Goal: Information Seeking & Learning: Understand process/instructions

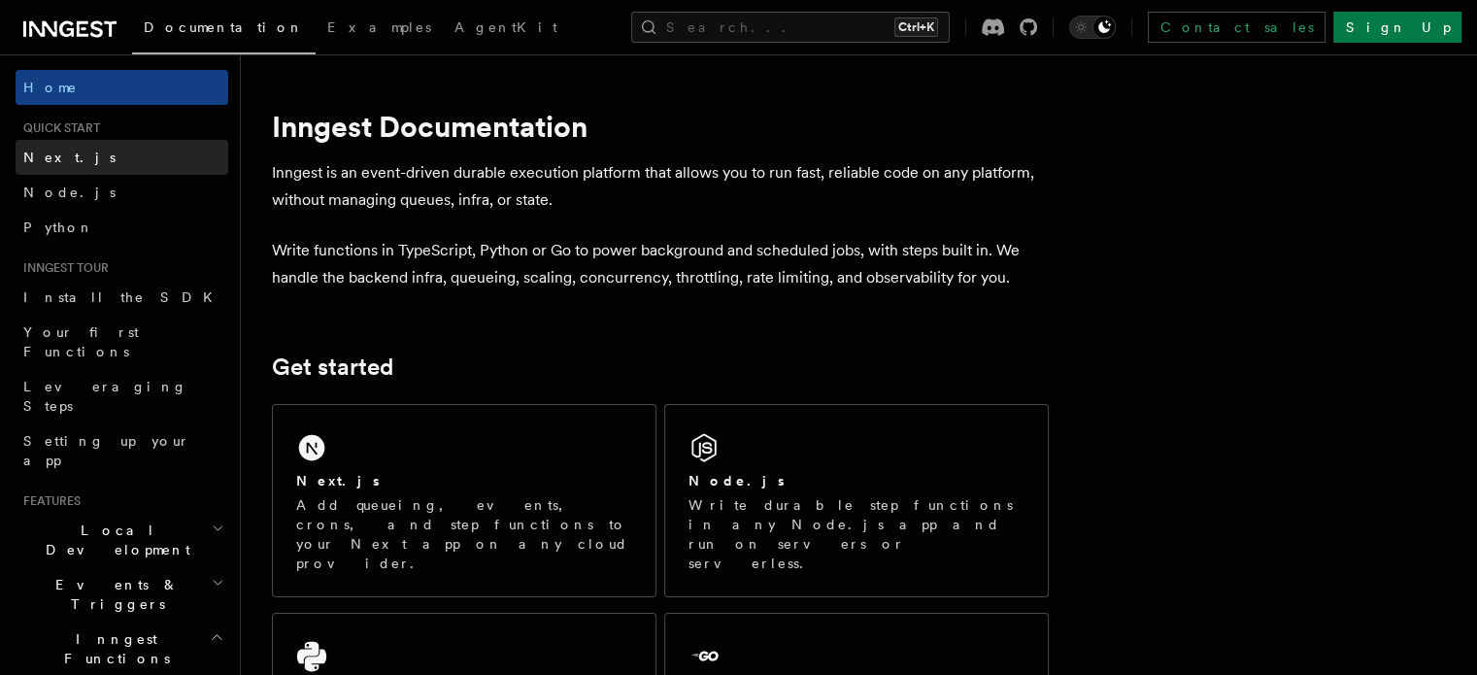
click at [58, 156] on span "Next.js" at bounding box center [69, 158] width 92 height 16
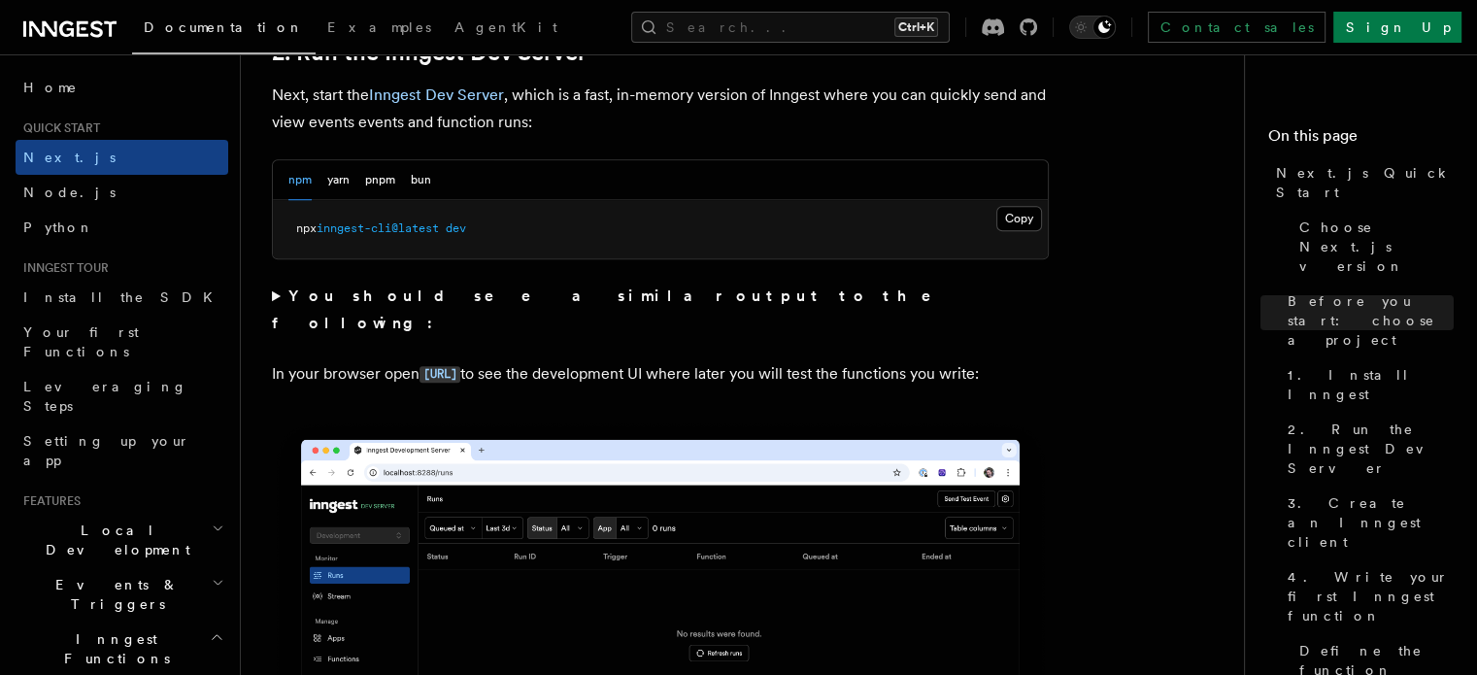
scroll to position [1360, 0]
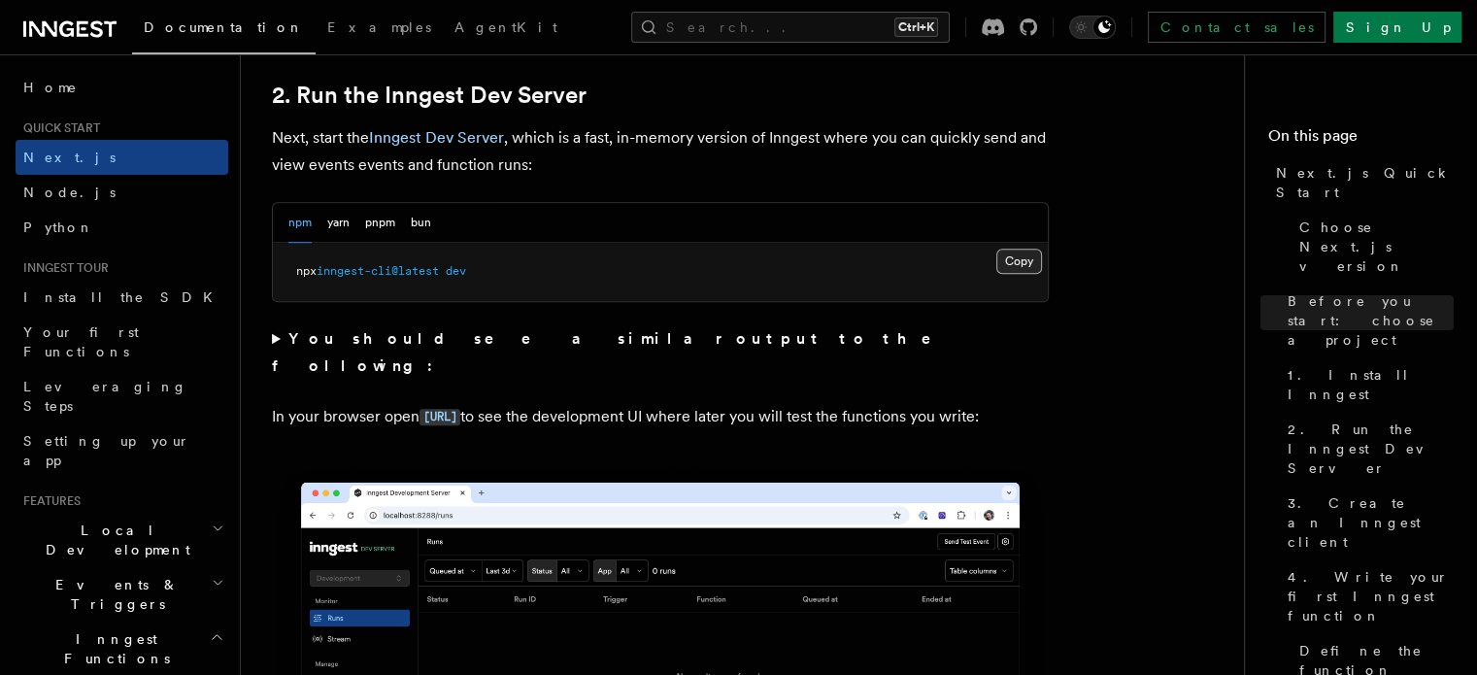
click at [1021, 263] on button "Copy Copied" at bounding box center [1020, 261] width 46 height 25
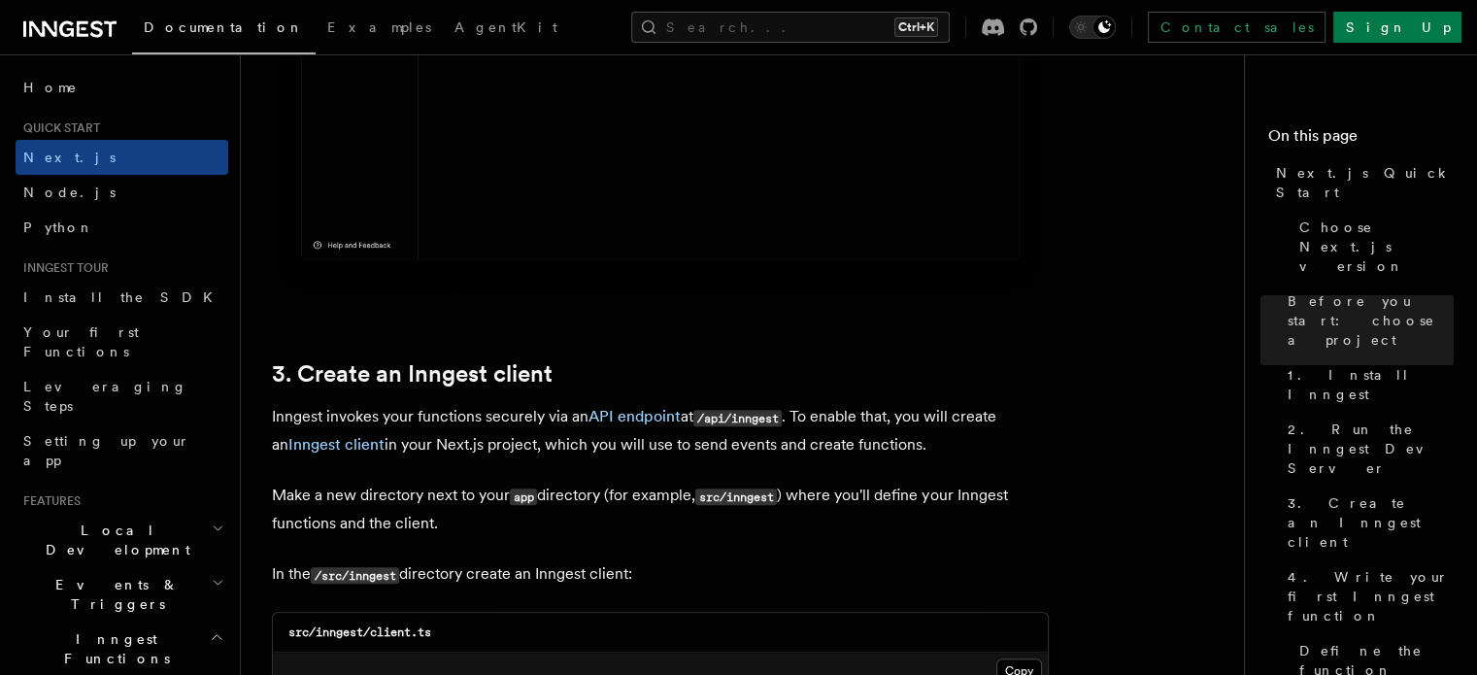
scroll to position [2272, 0]
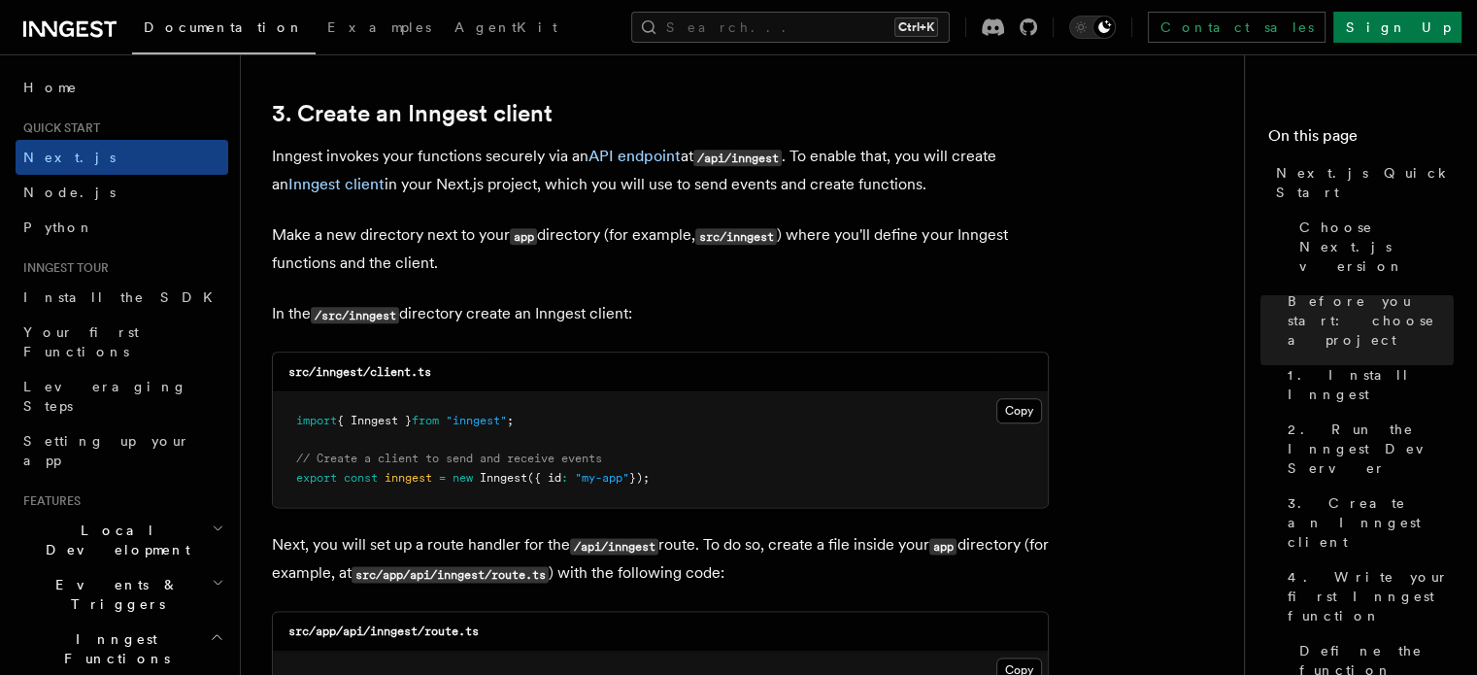
click at [564, 50] on div "Documentation Examples AgentKit Search... Ctrl+K Contact sales Sign Up" at bounding box center [738, 27] width 1477 height 54
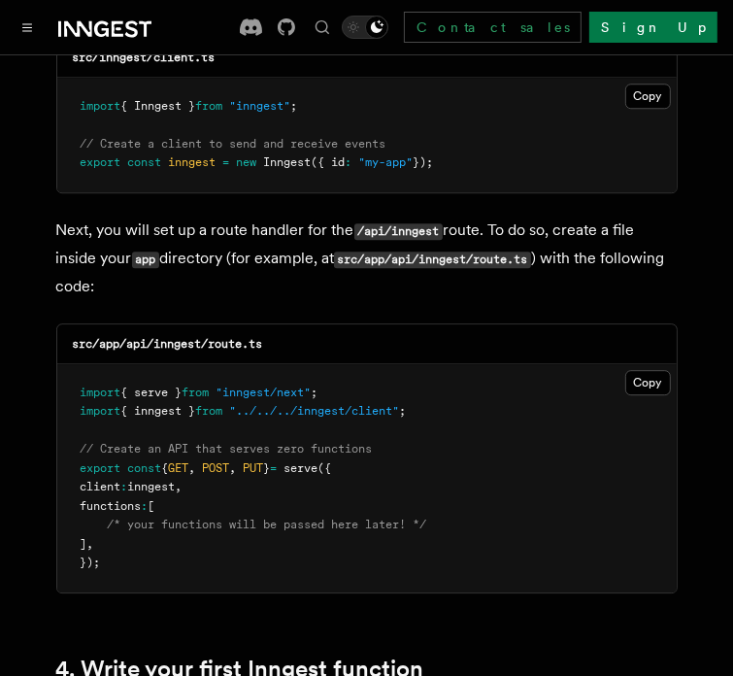
scroll to position [2623, 0]
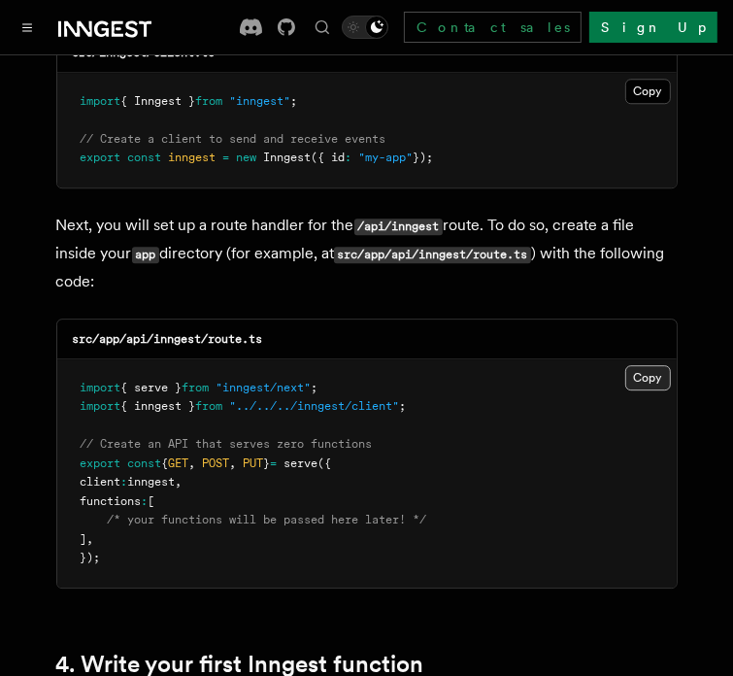
click at [654, 365] on button "Copy Copied" at bounding box center [649, 377] width 46 height 25
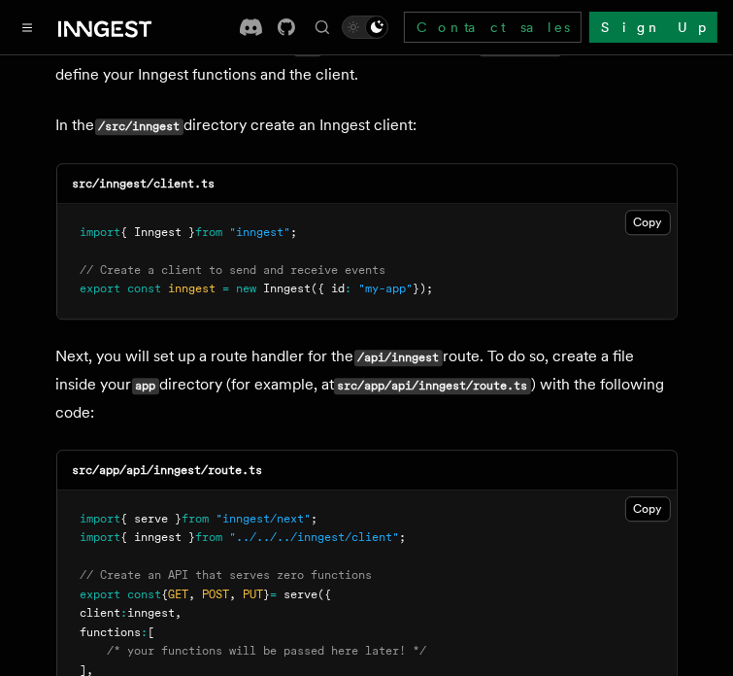
scroll to position [2526, 0]
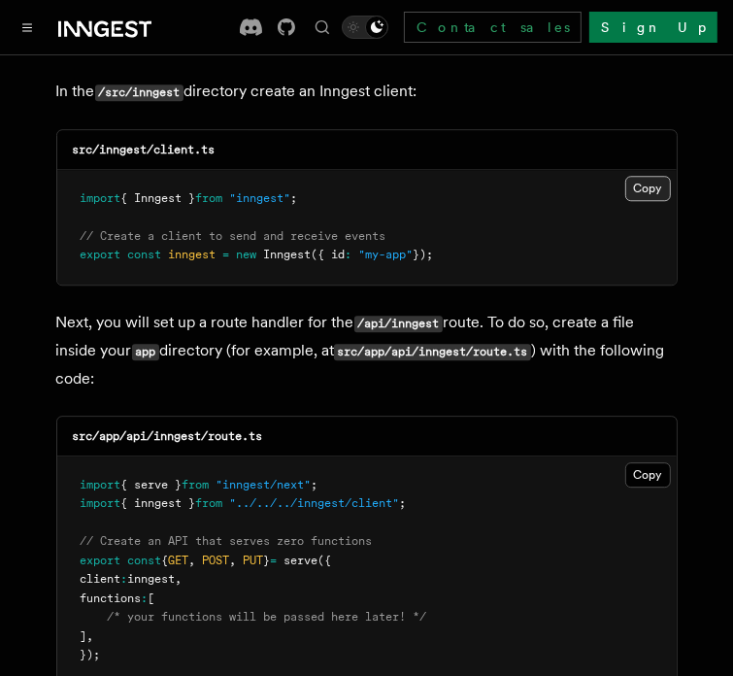
click at [653, 176] on button "Copy Copied" at bounding box center [649, 188] width 46 height 25
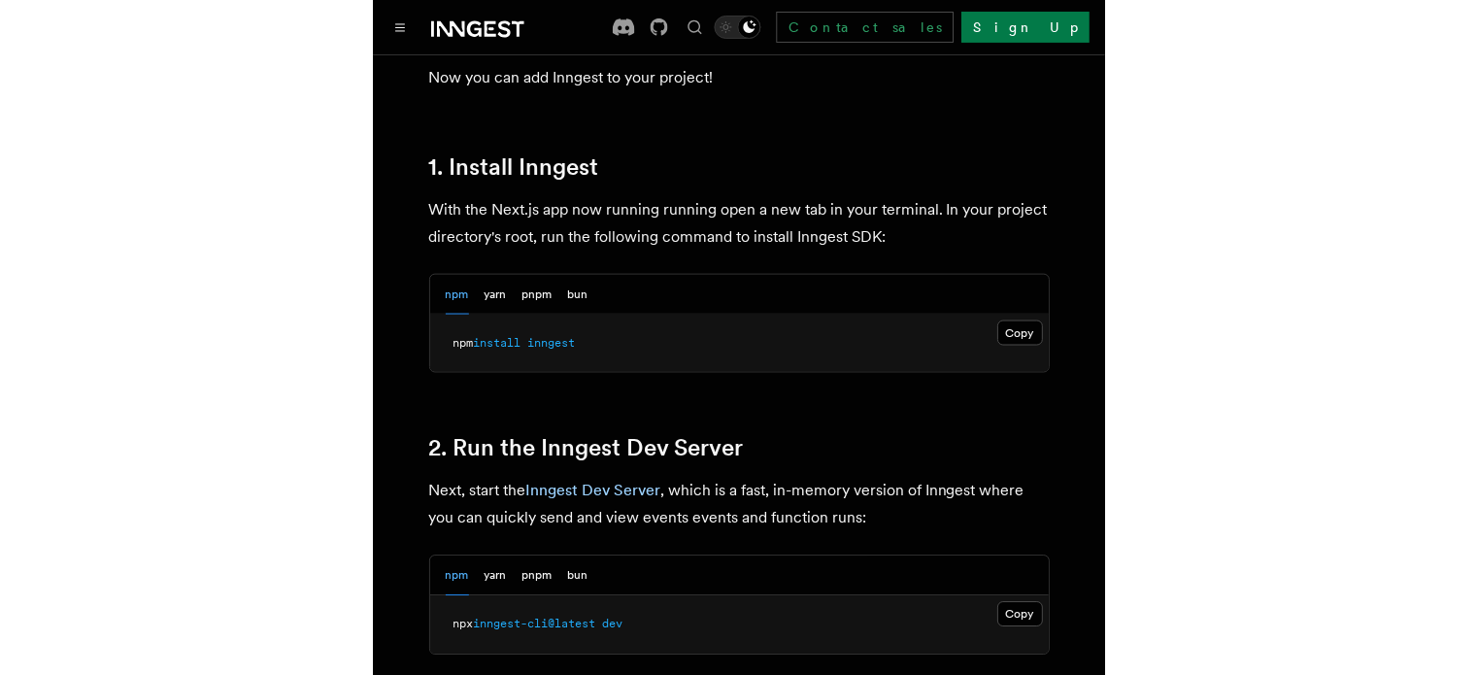
scroll to position [1068, 0]
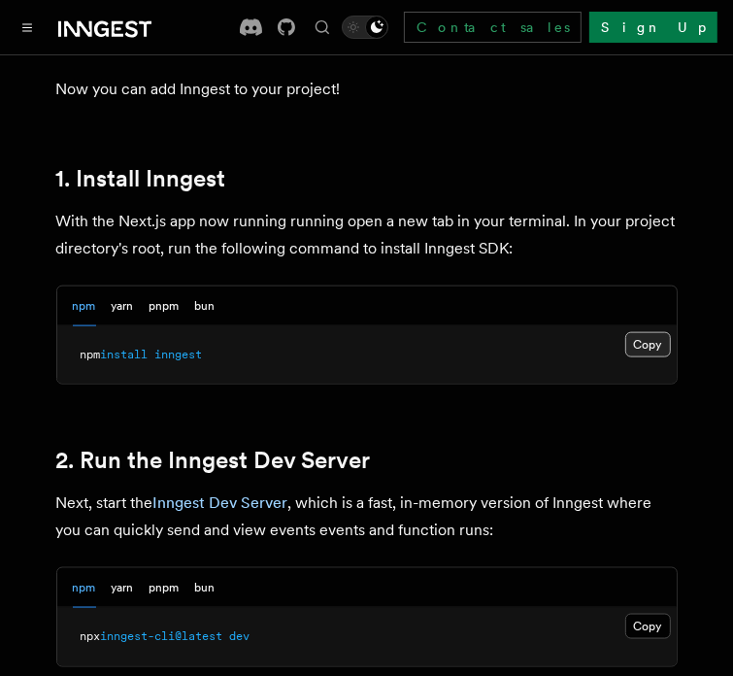
click at [658, 332] on button "Copy Copied" at bounding box center [649, 344] width 46 height 25
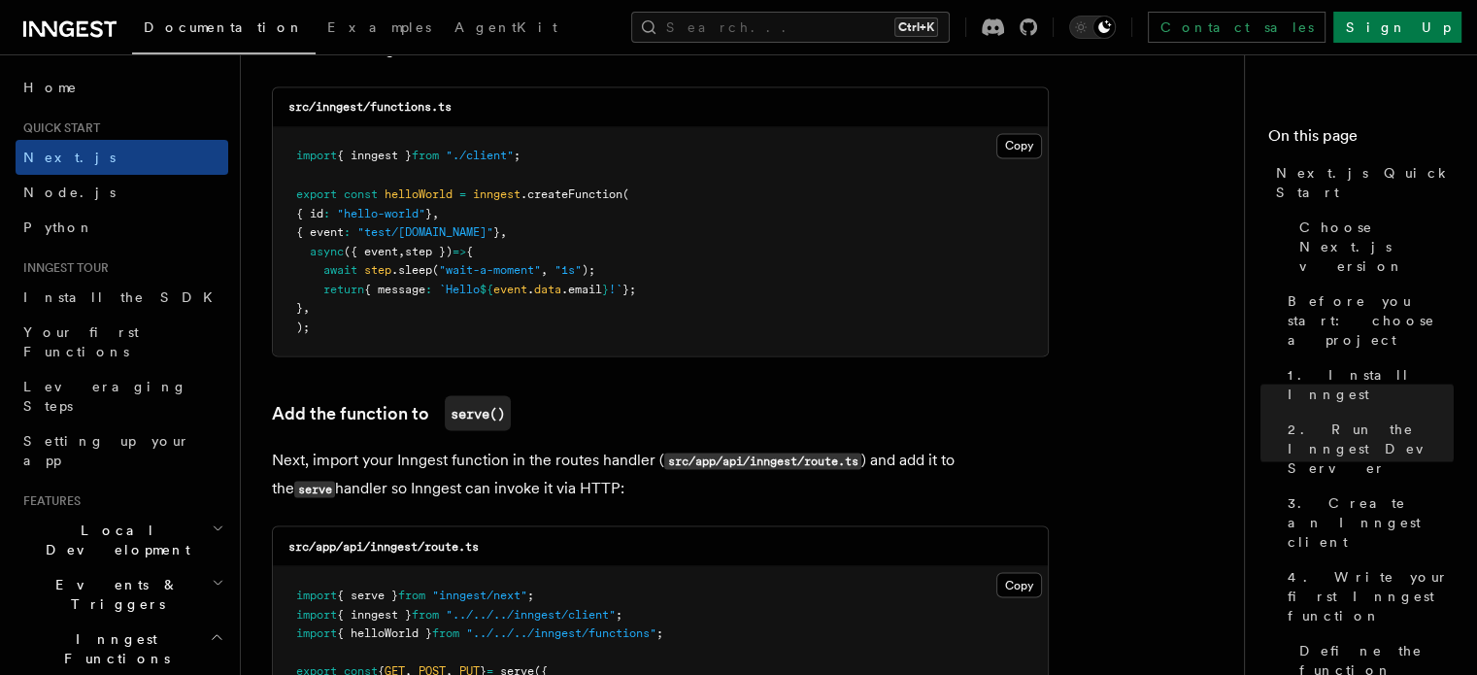
scroll to position [3519, 0]
click at [1022, 152] on button "Copy Copied" at bounding box center [1020, 143] width 46 height 25
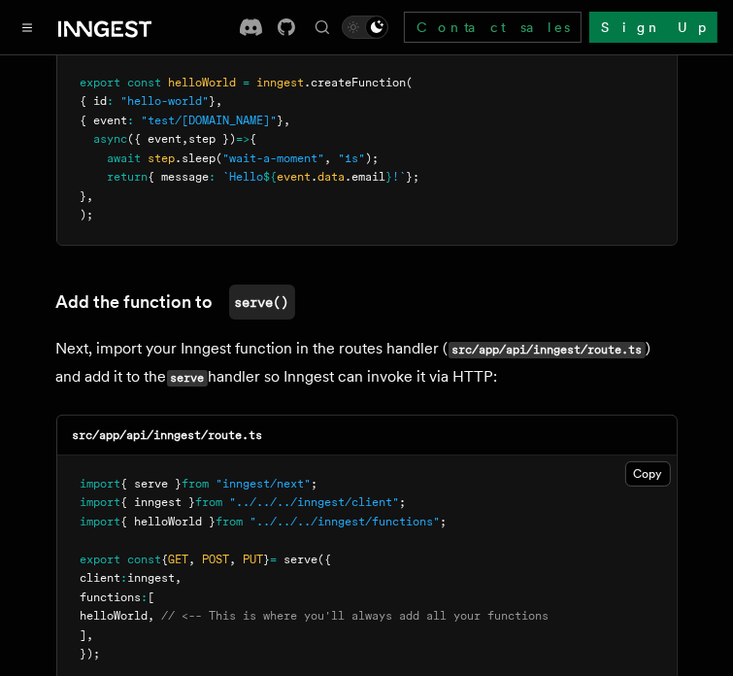
scroll to position [3811, 0]
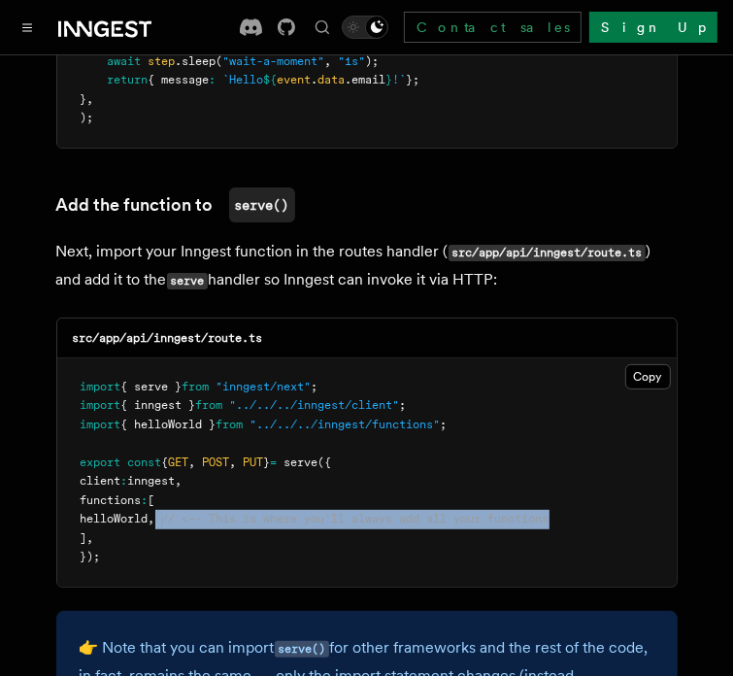
drag, startPoint x: 187, startPoint y: 441, endPoint x: 605, endPoint y: 435, distance: 417.7
click at [605, 435] on pre "import { serve } from "inngest/next" ; import { inngest } from "../../../innges…" at bounding box center [367, 472] width 620 height 228
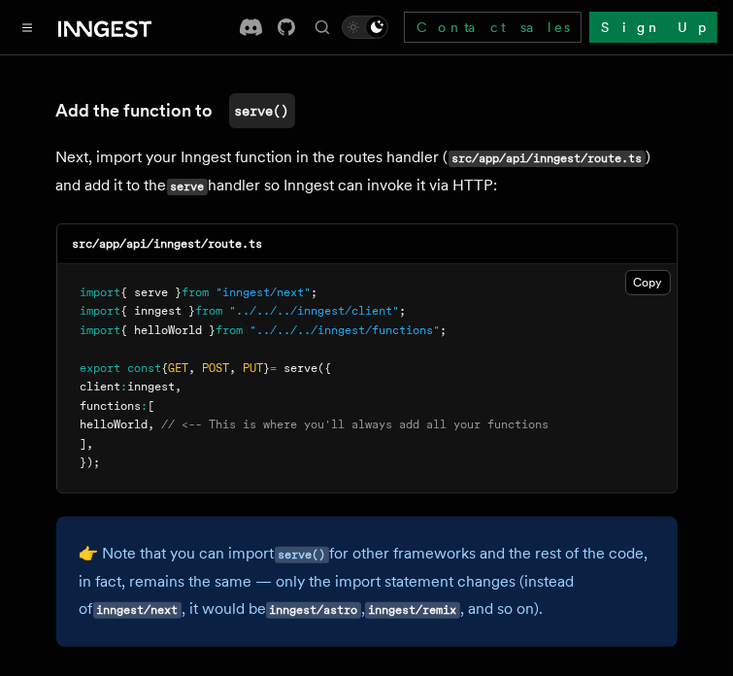
scroll to position [3908, 0]
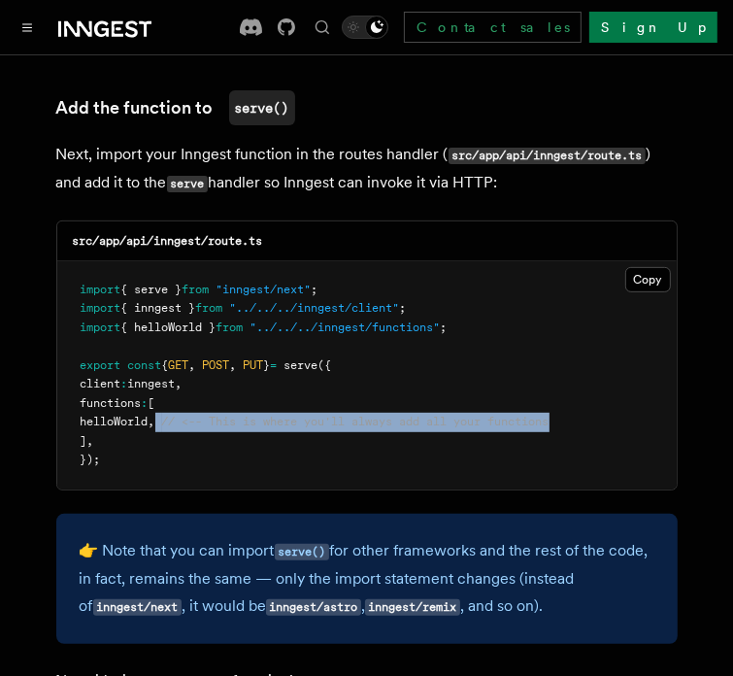
drag, startPoint x: 186, startPoint y: 346, endPoint x: 605, endPoint y: 342, distance: 419.6
click at [605, 342] on pre "import { serve } from "inngest/next" ; import { inngest } from "../../../innges…" at bounding box center [367, 375] width 620 height 228
copy span "// <-- This is where you'll always add all your functions"
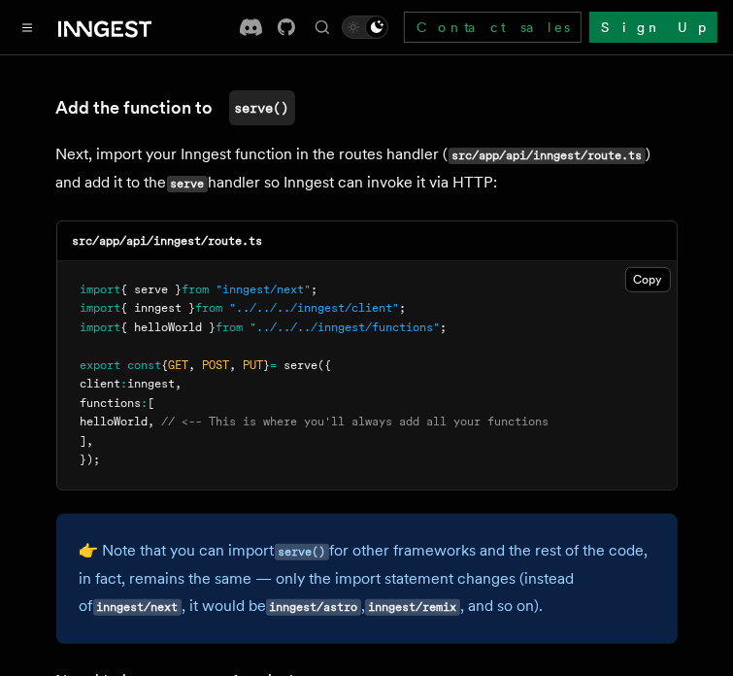
click at [513, 261] on pre "import { serve } from "inngest/next" ; import { inngest } from "../../../innges…" at bounding box center [367, 375] width 620 height 228
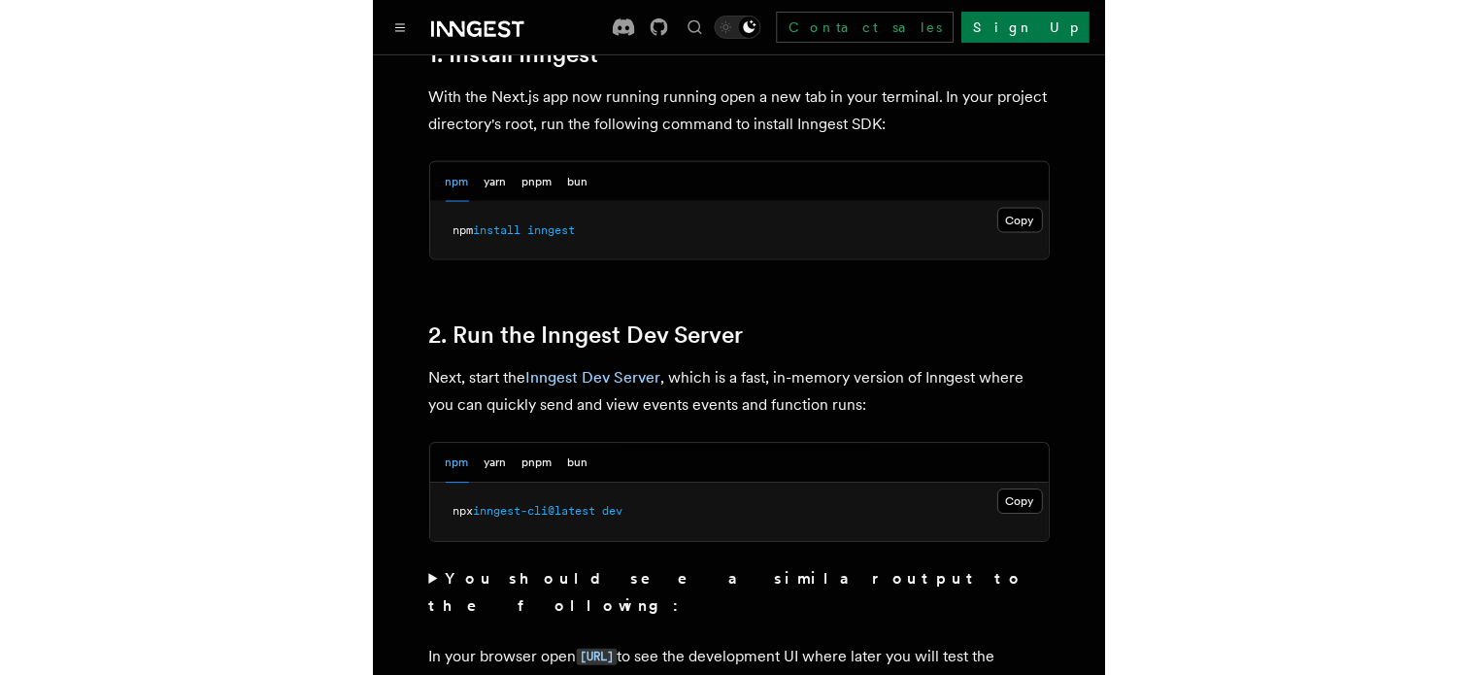
scroll to position [1247, 0]
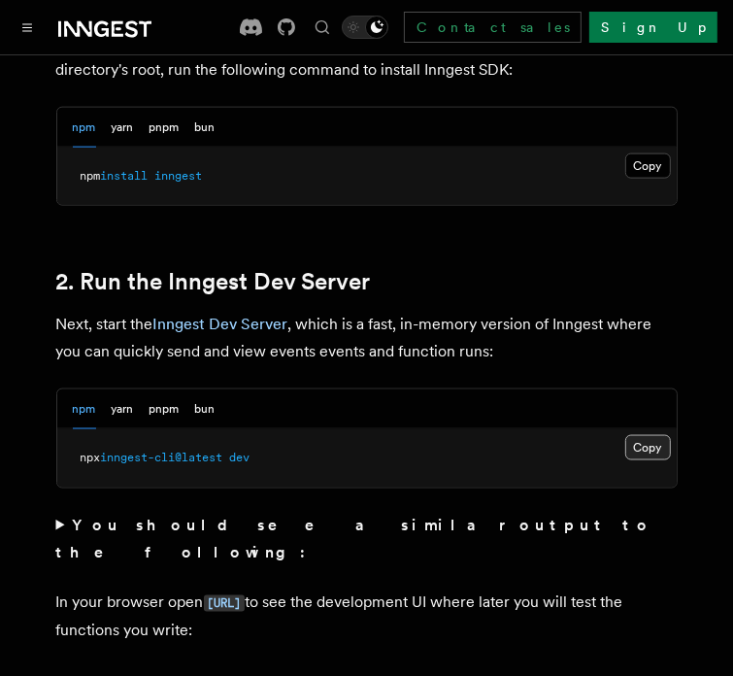
click at [645, 435] on button "Copy Copied" at bounding box center [649, 447] width 46 height 25
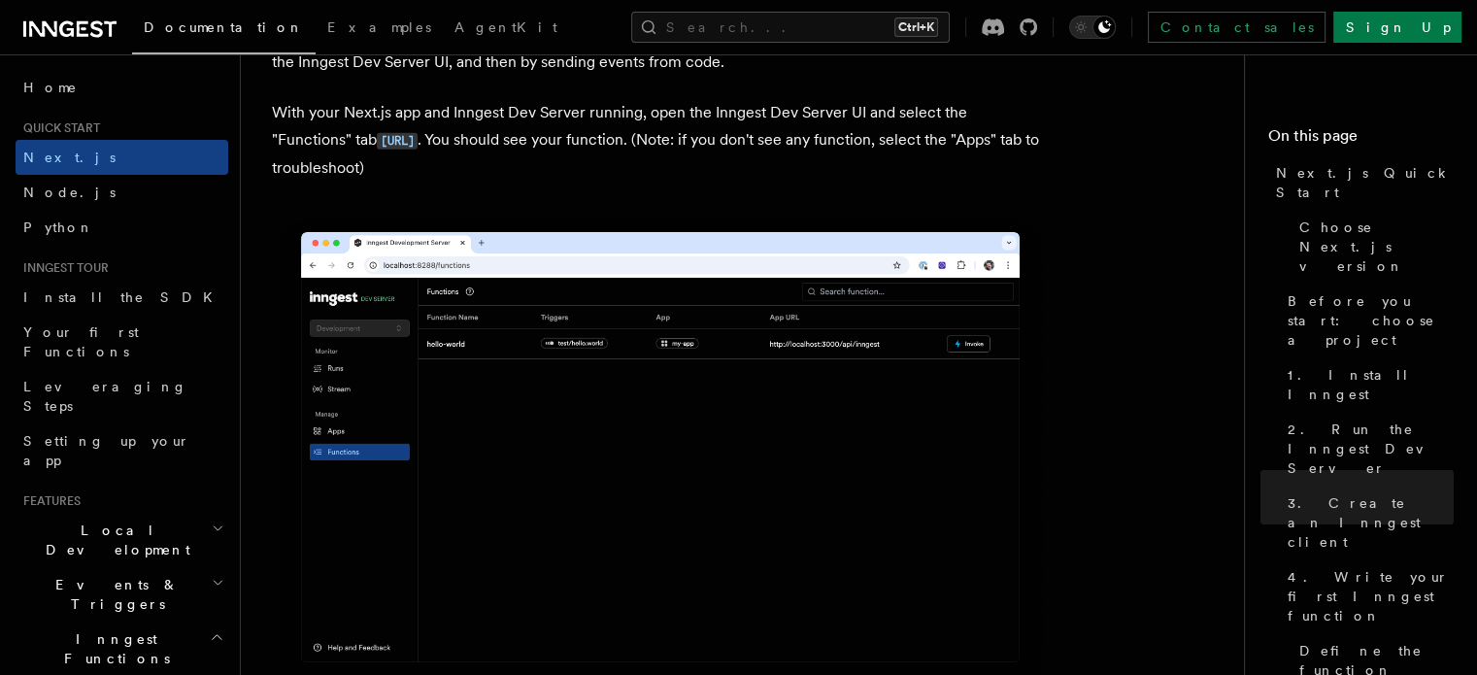
scroll to position [4550, 0]
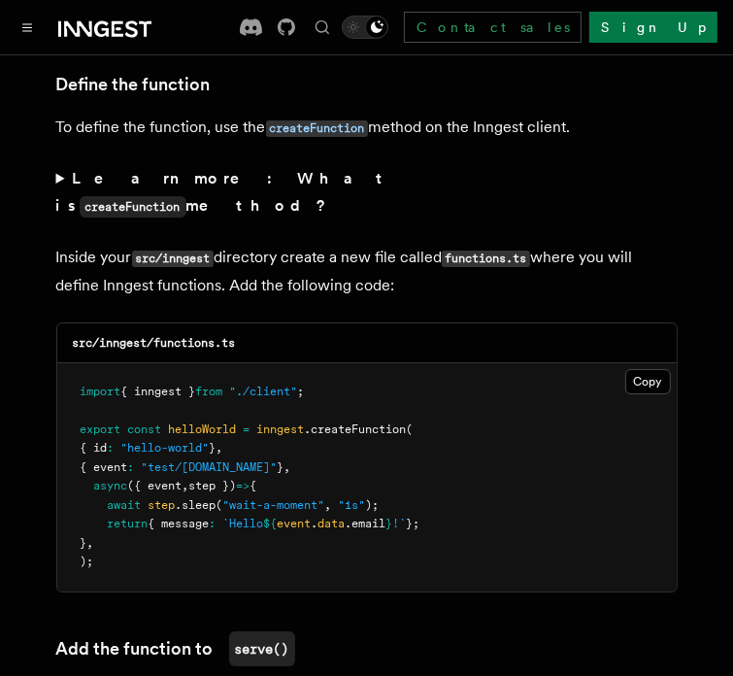
scroll to position [3400, 0]
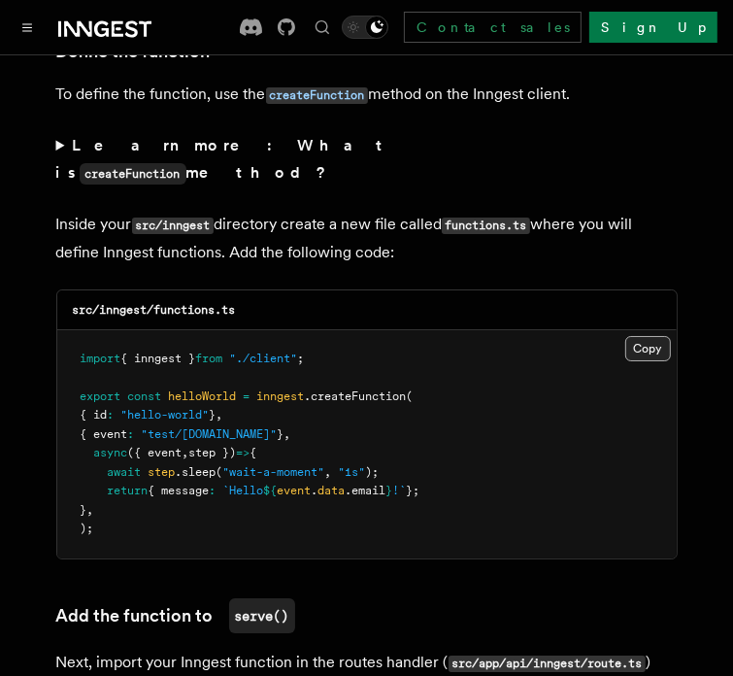
click at [646, 336] on button "Copy Copied" at bounding box center [649, 348] width 46 height 25
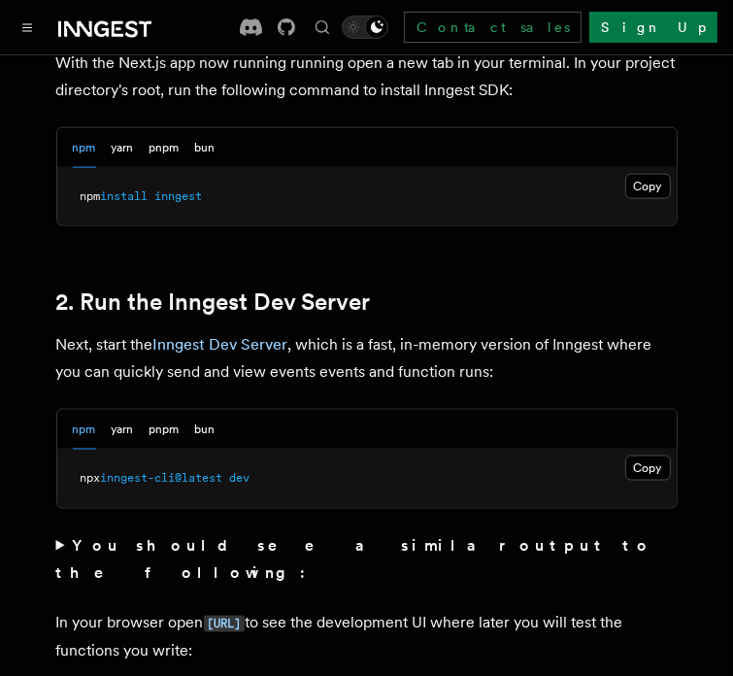
scroll to position [1263, 0]
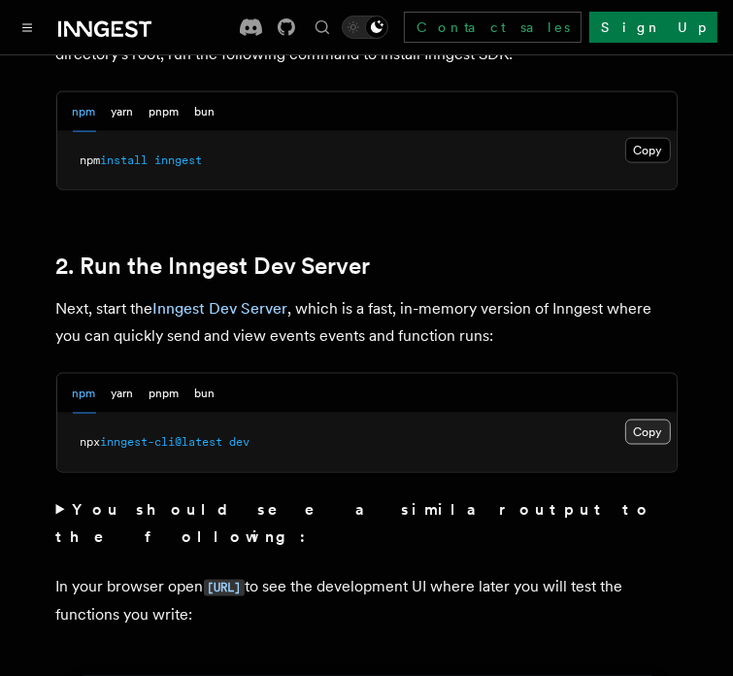
click at [653, 420] on button "Copy Copied" at bounding box center [649, 432] width 46 height 25
